Goal: Task Accomplishment & Management: Complete application form

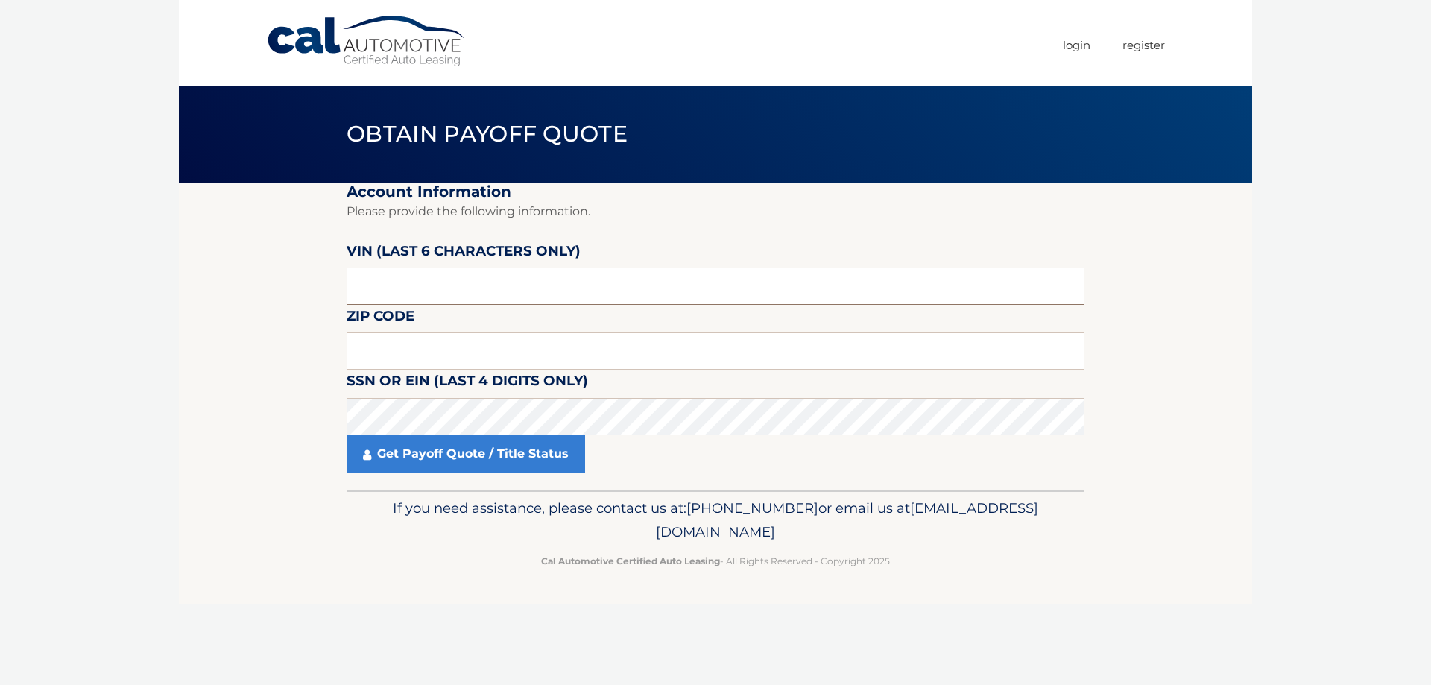
click at [409, 289] on input "text" at bounding box center [716, 286] width 738 height 37
click at [425, 286] on input "text" at bounding box center [716, 286] width 738 height 37
click at [400, 356] on input "text" at bounding box center [716, 350] width 738 height 37
click at [414, 291] on input "text" at bounding box center [716, 286] width 738 height 37
drag, startPoint x: 417, startPoint y: 288, endPoint x: 312, endPoint y: 292, distance: 104.4
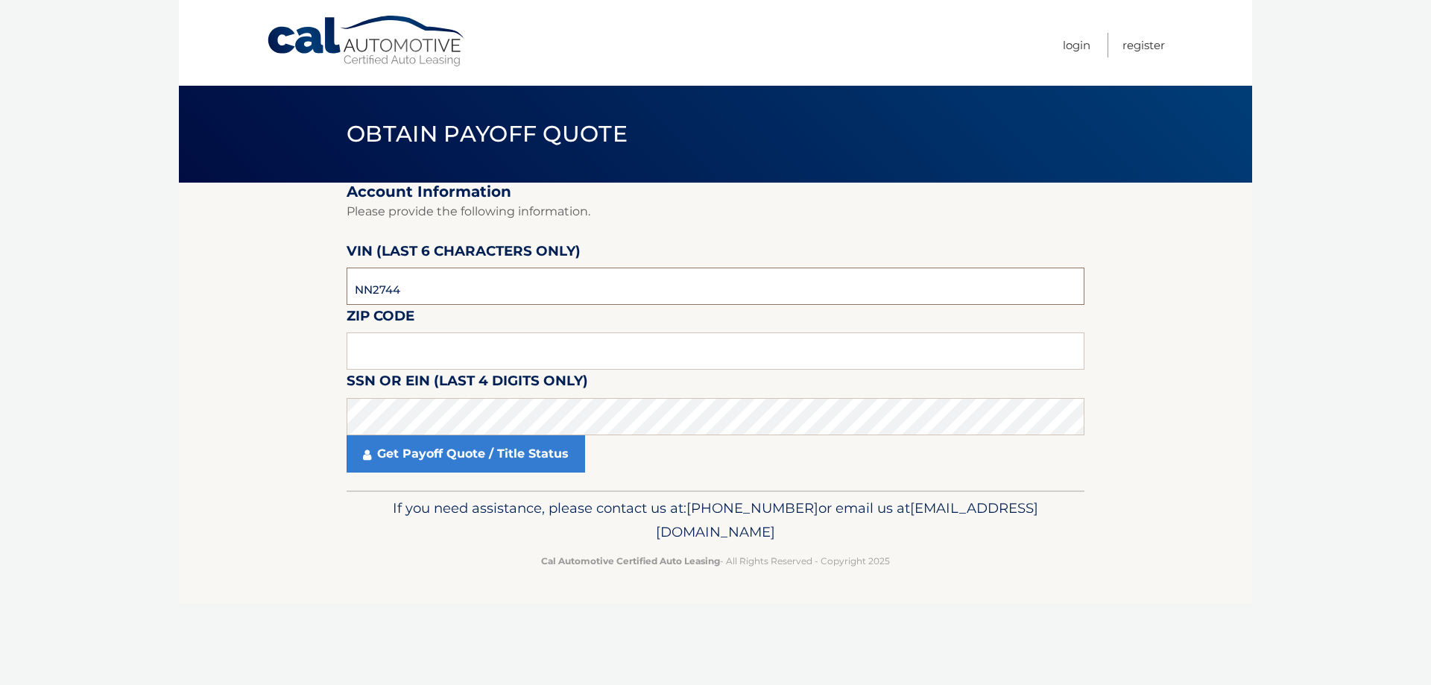
click at [308, 292] on section "Account Information Please provide the following information. [PERSON_NAME] (la…" at bounding box center [715, 337] width 1073 height 308
type input "274487"
type input "33014"
click at [475, 455] on link "Get Payoff Quote / Title Status" at bounding box center [466, 453] width 238 height 37
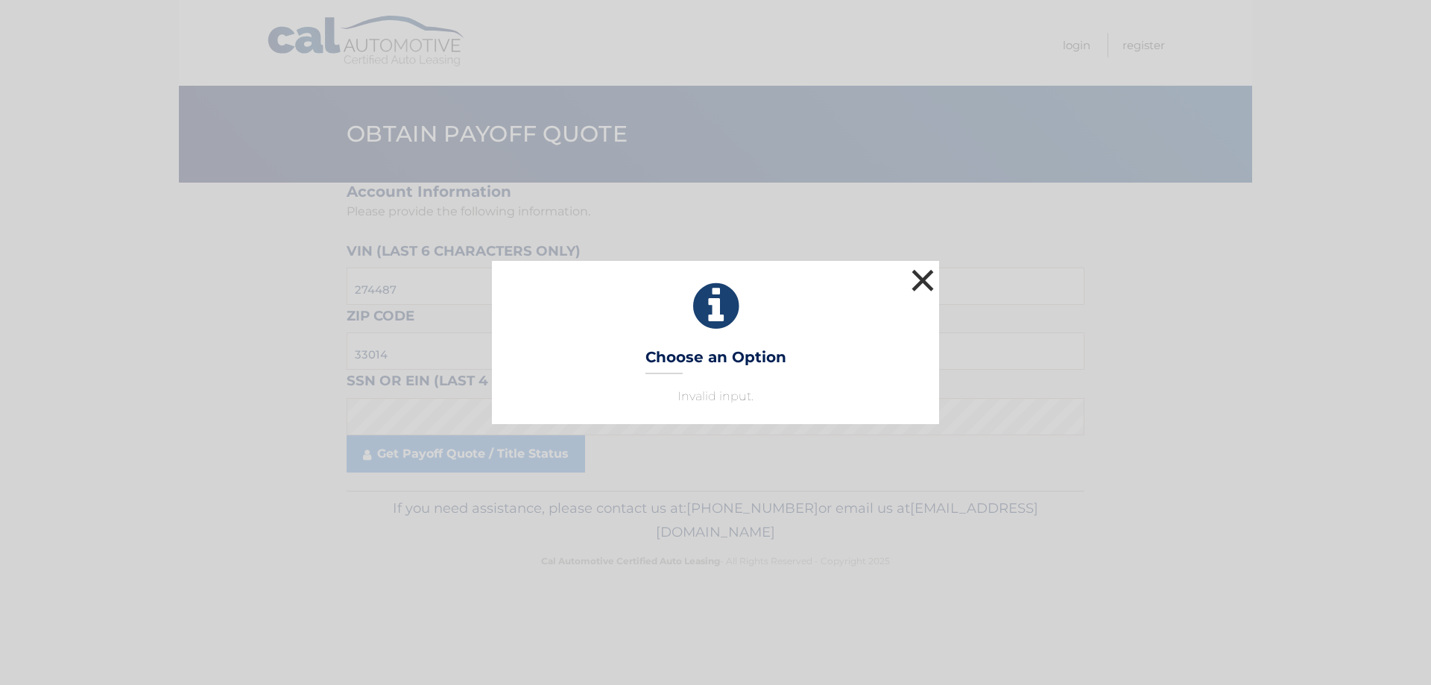
click at [915, 276] on button "×" at bounding box center [923, 280] width 30 height 30
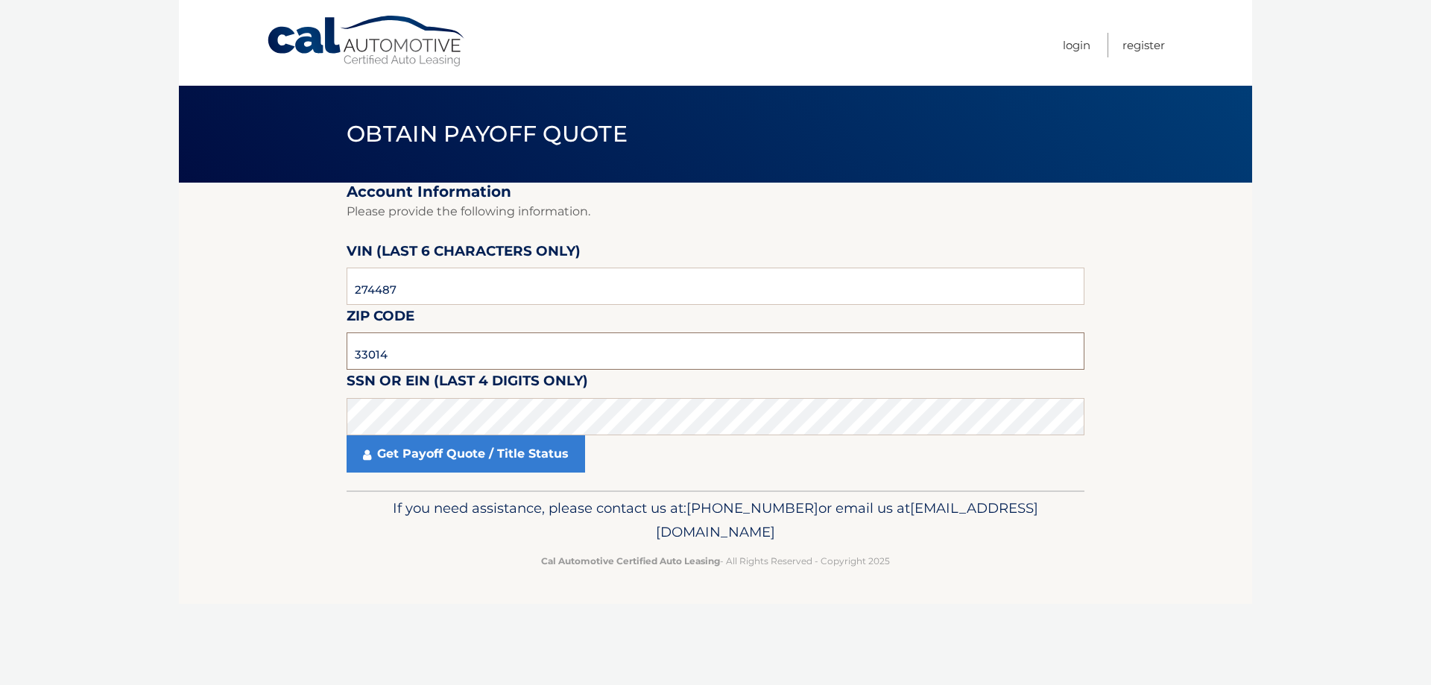
click at [399, 354] on input "33014" at bounding box center [716, 350] width 738 height 37
click at [490, 451] on link "Get Payoff Quote / Title Status" at bounding box center [466, 453] width 238 height 37
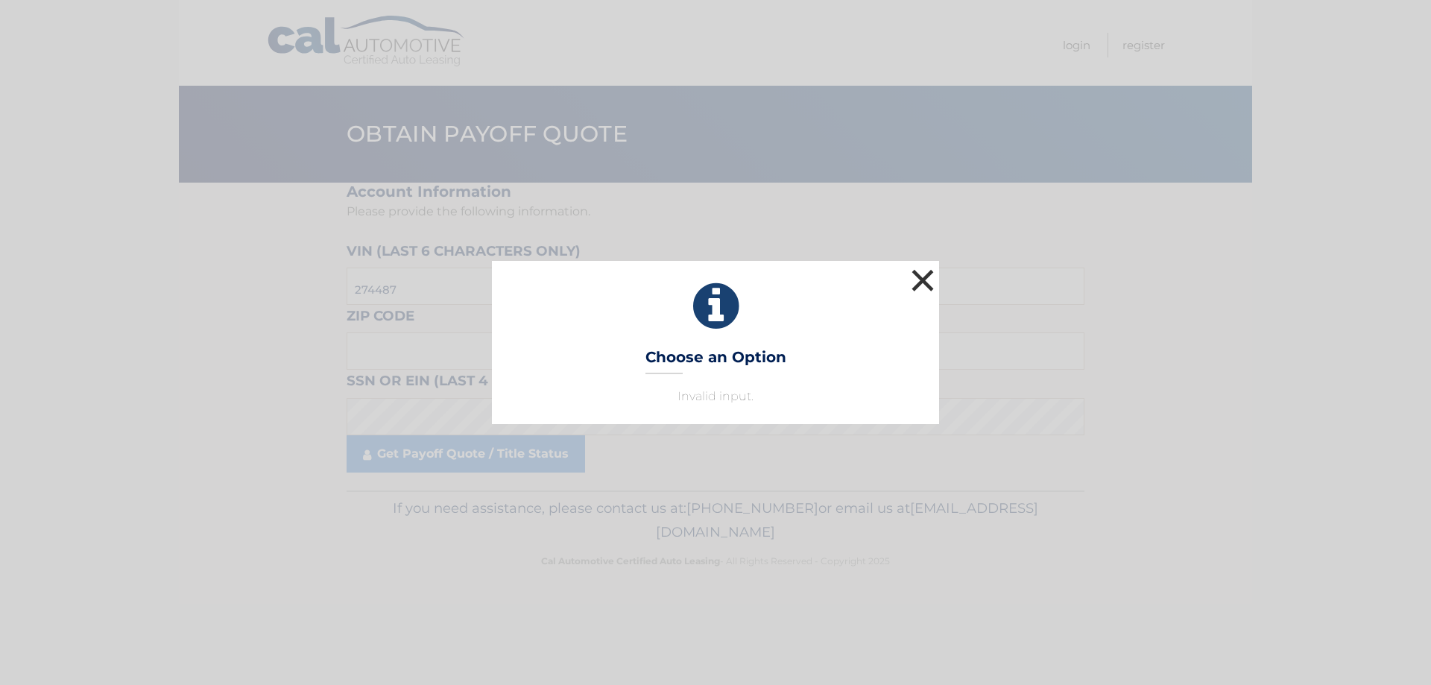
click at [923, 282] on button "×" at bounding box center [923, 280] width 30 height 30
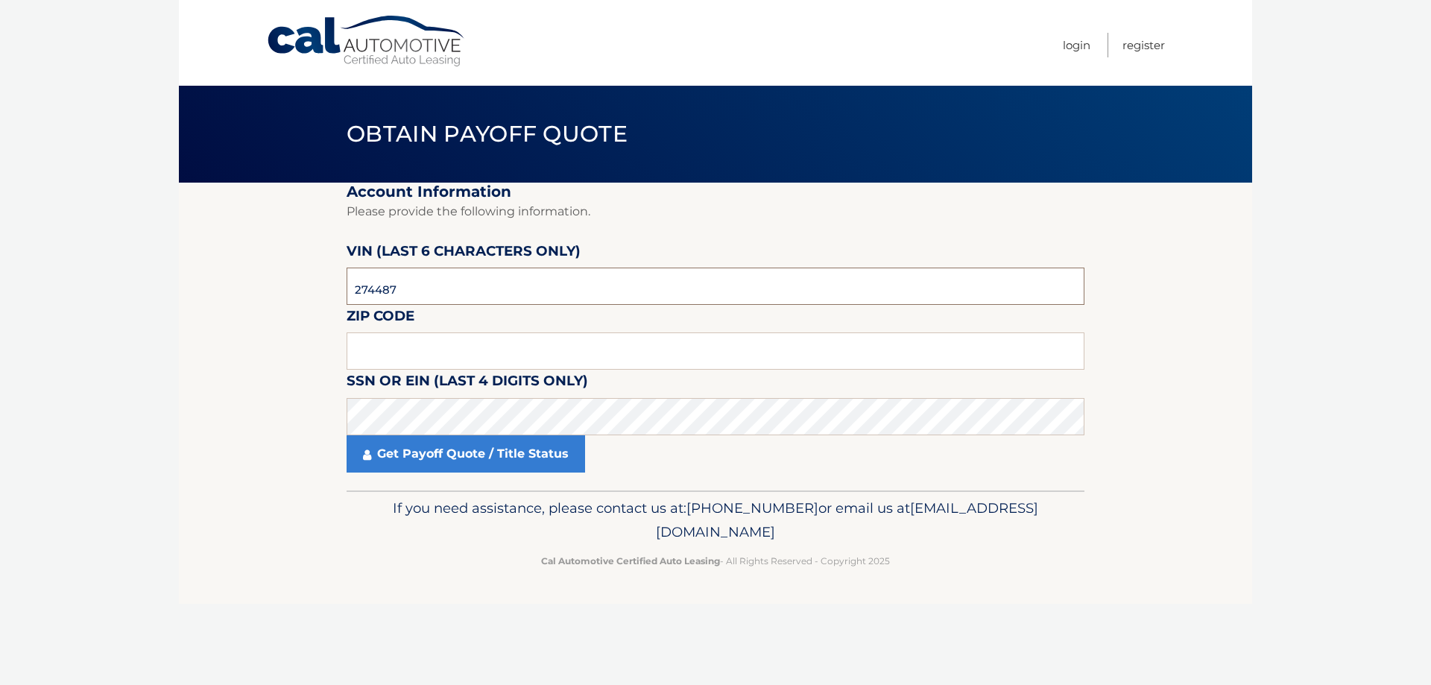
click at [435, 288] on input "274487" at bounding box center [716, 286] width 738 height 37
click at [457, 461] on link "Get Payoff Quote / Title Status" at bounding box center [466, 453] width 238 height 37
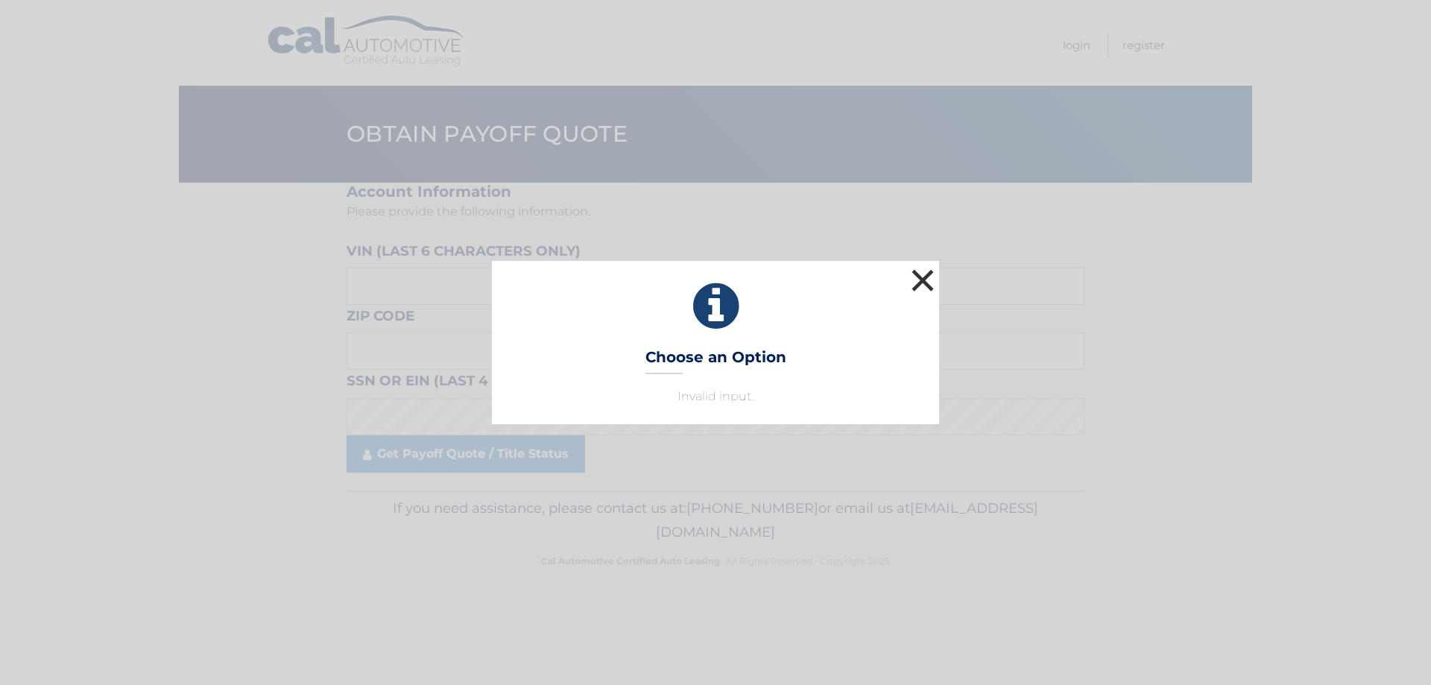
click at [927, 284] on button "×" at bounding box center [923, 280] width 30 height 30
